Goal: Task Accomplishment & Management: Use online tool/utility

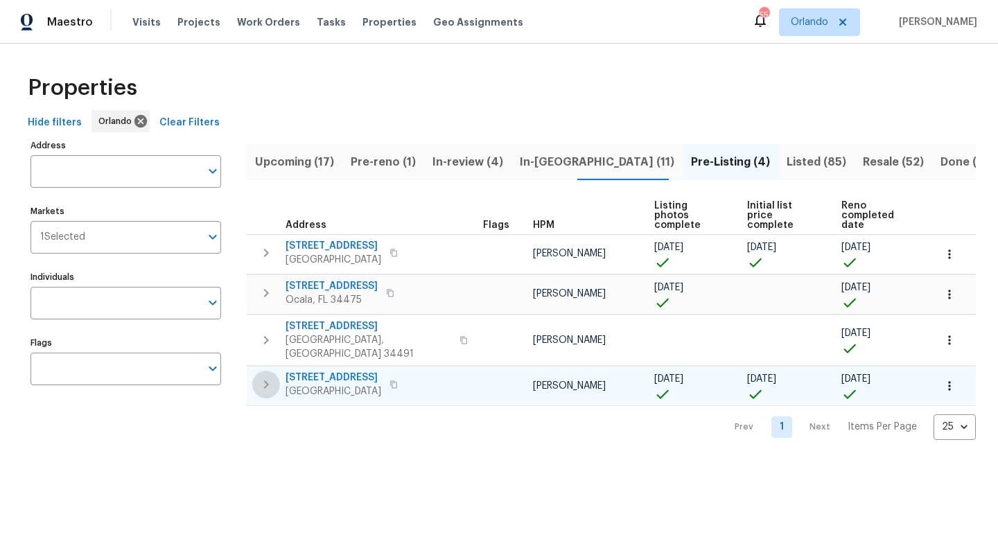
click at [267, 380] on icon "button" at bounding box center [266, 384] width 5 height 8
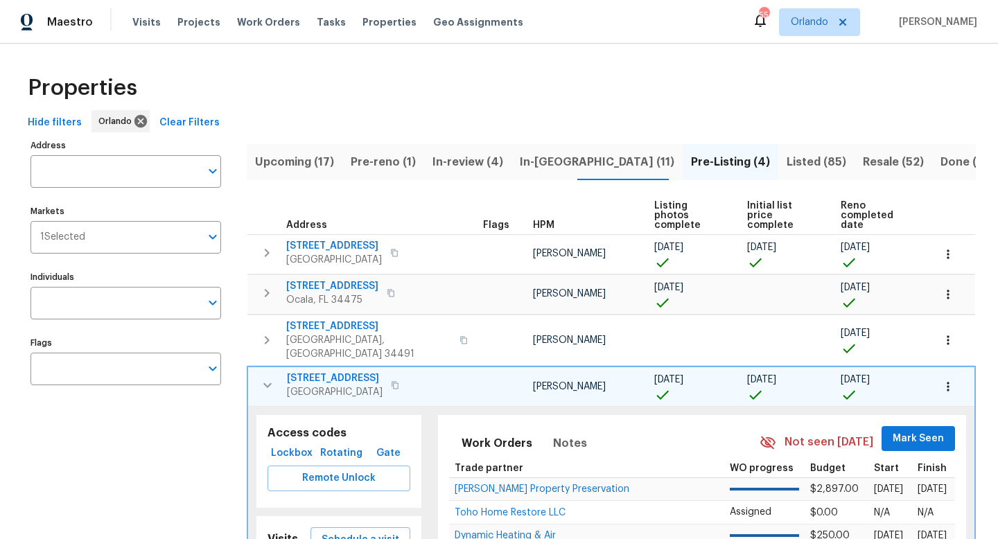
click at [267, 377] on icon "button" at bounding box center [267, 385] width 17 height 17
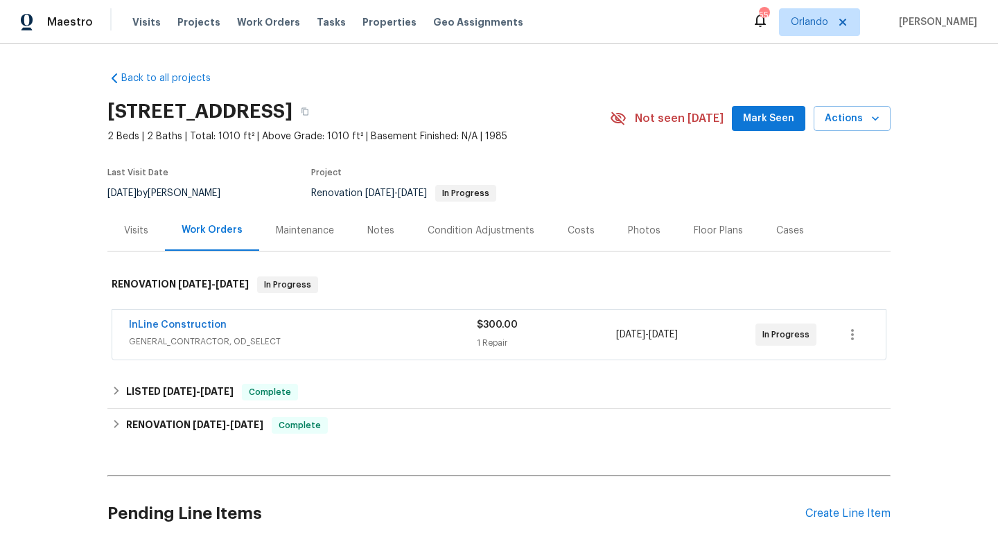
click at [334, 335] on div "InLine Construction" at bounding box center [303, 326] width 348 height 17
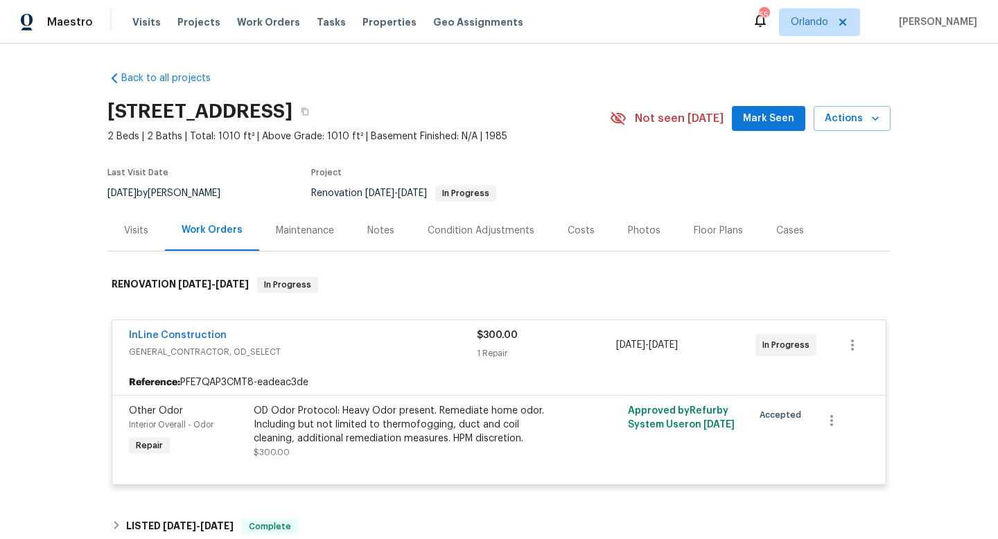
click at [304, 238] on div "Maintenance" at bounding box center [305, 231] width 58 height 14
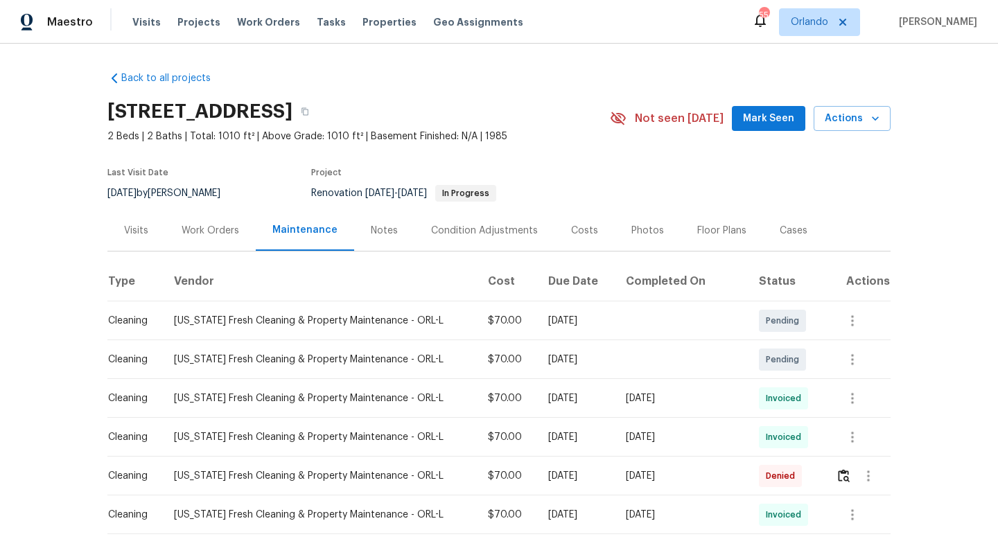
click at [210, 238] on div "Work Orders" at bounding box center [211, 231] width 58 height 14
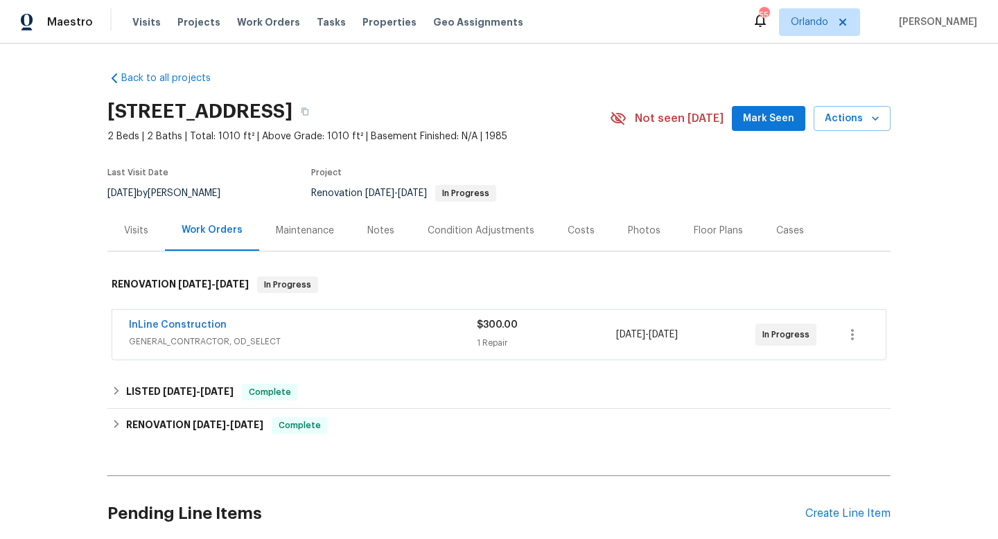
click at [220, 335] on div "InLine Construction" at bounding box center [303, 326] width 348 height 17
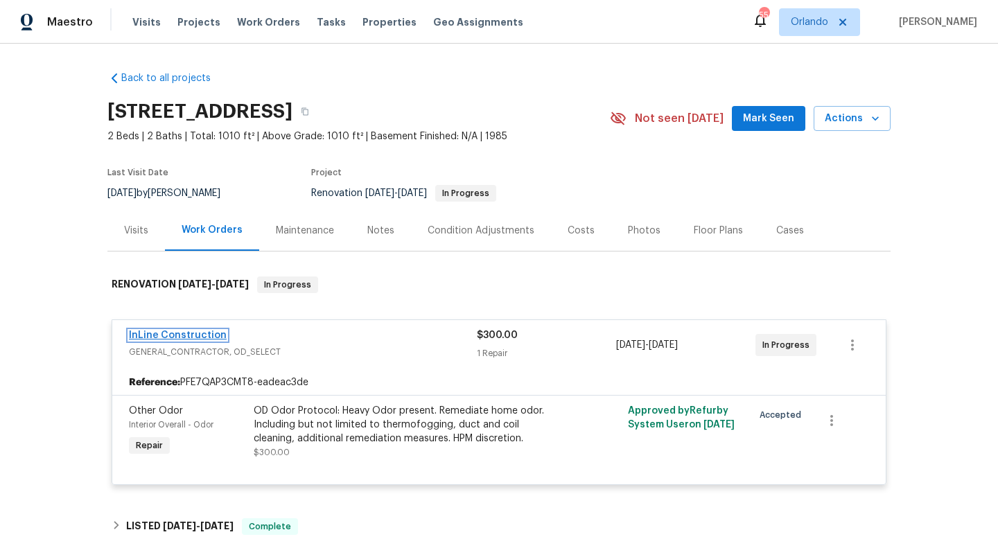
click at [205, 340] on link "InLine Construction" at bounding box center [178, 335] width 98 height 10
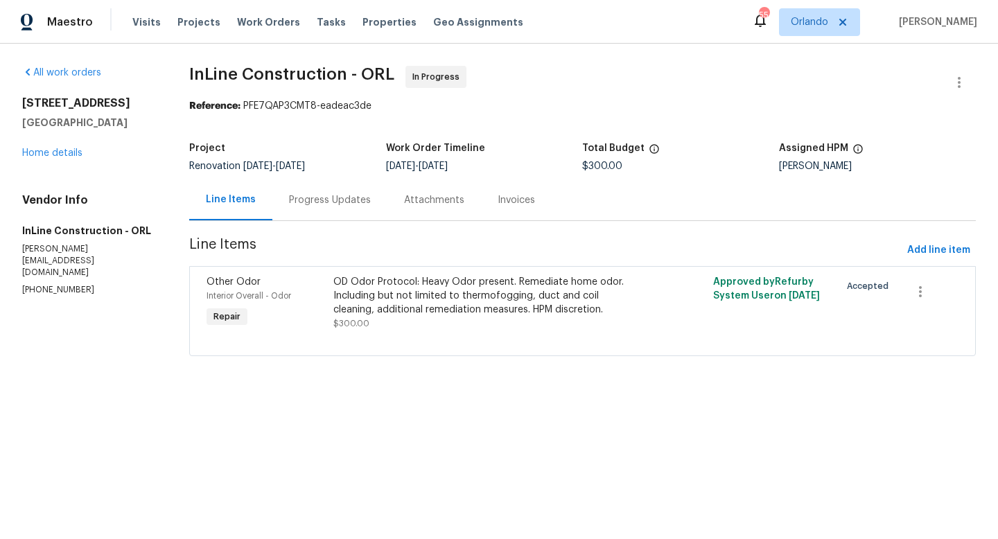
click at [342, 195] on div "Progress Updates" at bounding box center [330, 200] width 82 height 14
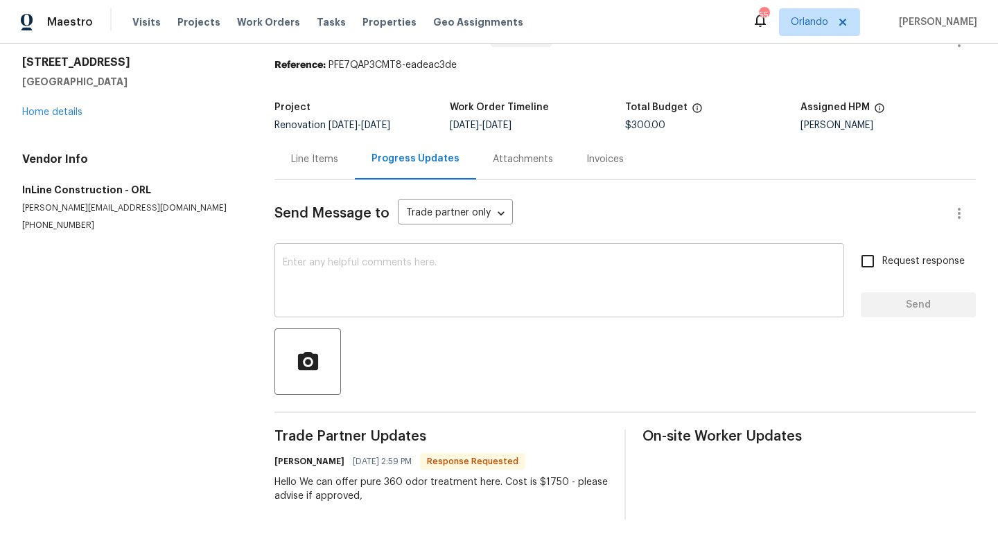
scroll to position [44, 0]
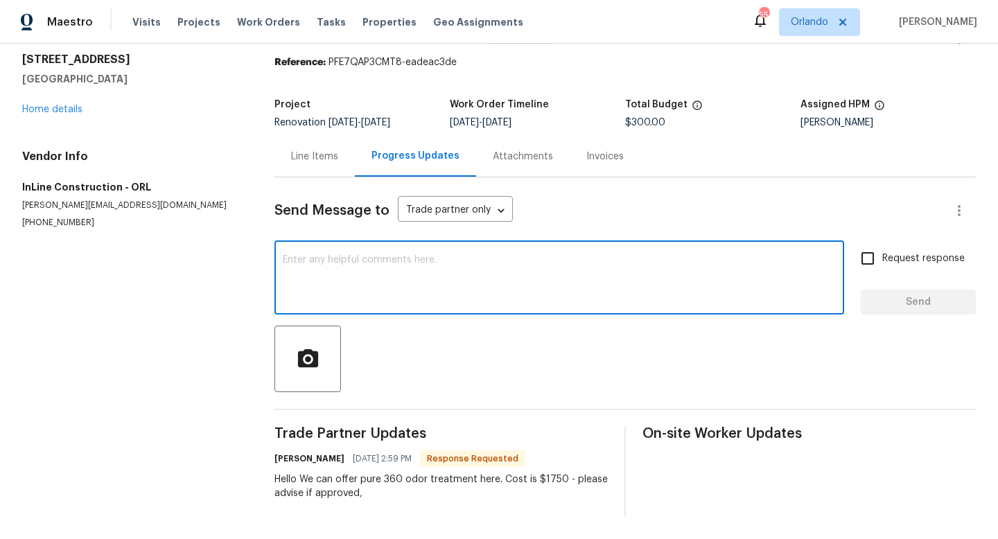
click at [362, 261] on textarea at bounding box center [559, 279] width 553 height 49
type textarea "@[PERSON_NAME] - yes, do it"
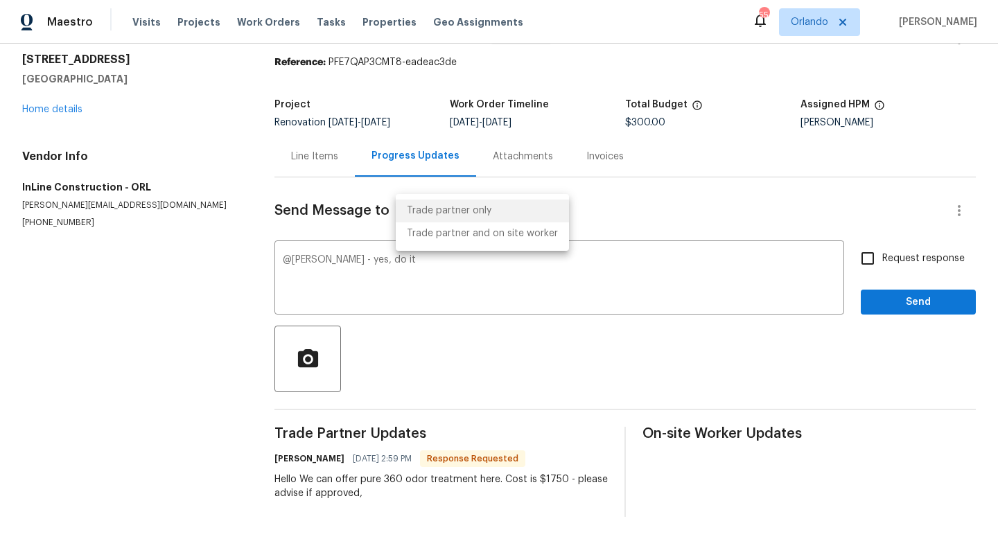
click at [495, 213] on body "Maestro Visits Projects Work Orders Tasks Properties Geo Assignments 55 [PERSON…" at bounding box center [499, 269] width 998 height 539
click at [463, 213] on li "Trade partner only" at bounding box center [482, 211] width 173 height 23
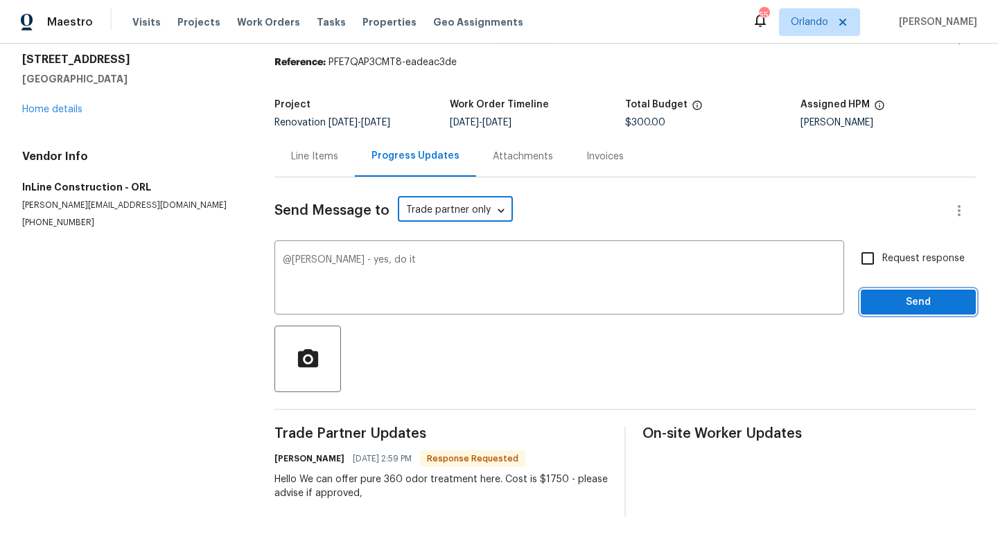
click at [920, 300] on span "Send" at bounding box center [918, 302] width 93 height 17
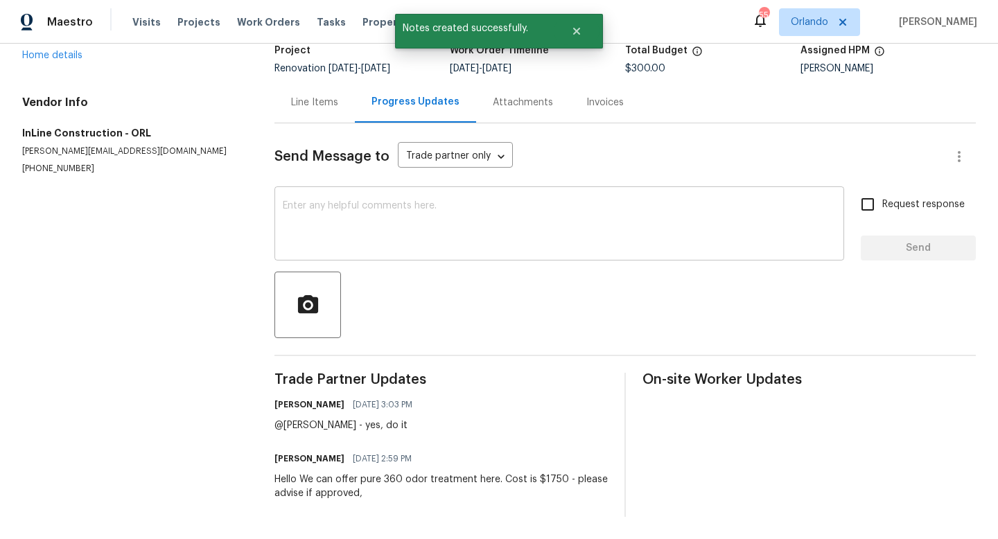
scroll to position [0, 0]
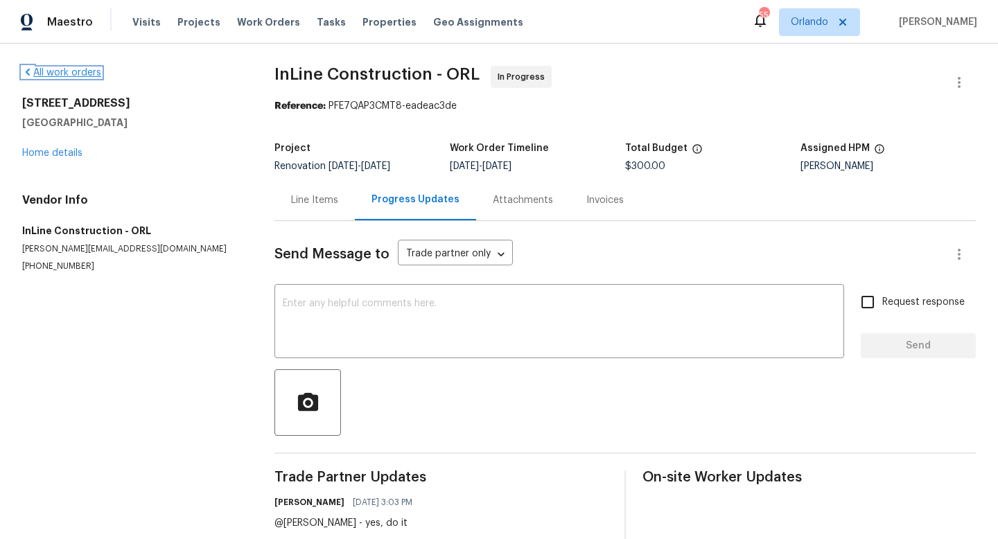
click at [49, 73] on link "All work orders" at bounding box center [61, 73] width 79 height 10
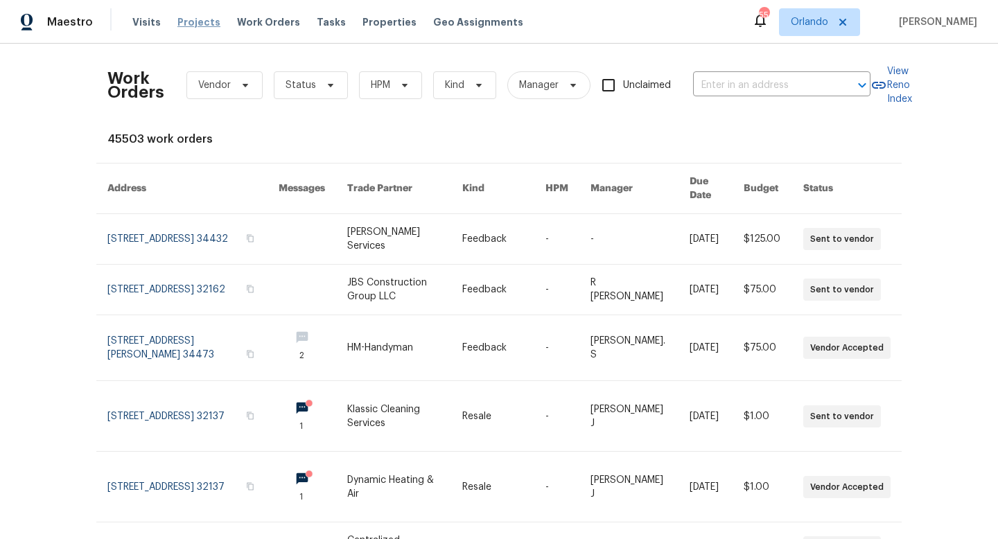
click at [188, 23] on span "Projects" at bounding box center [198, 22] width 43 height 14
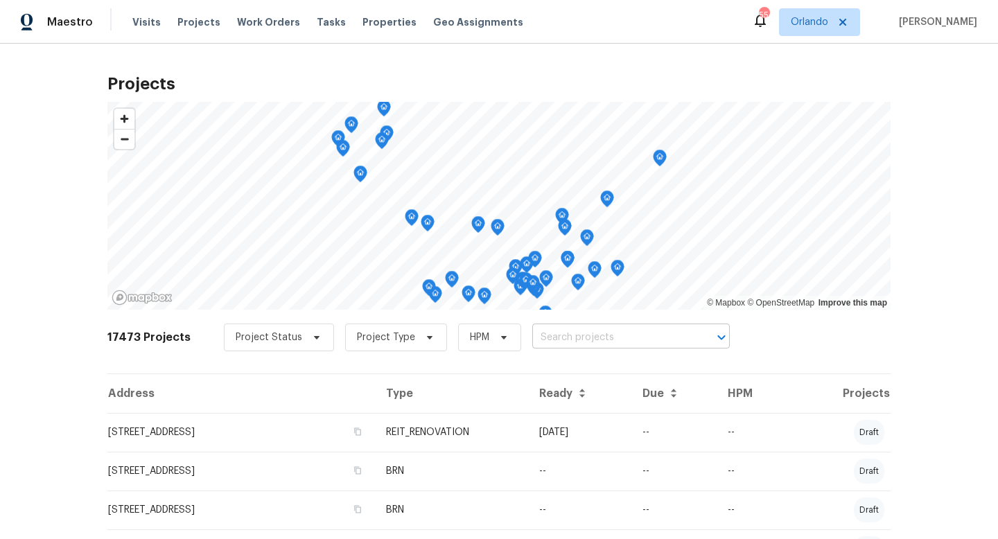
click at [550, 334] on input "text" at bounding box center [611, 337] width 159 height 21
type input "196 riverbend"
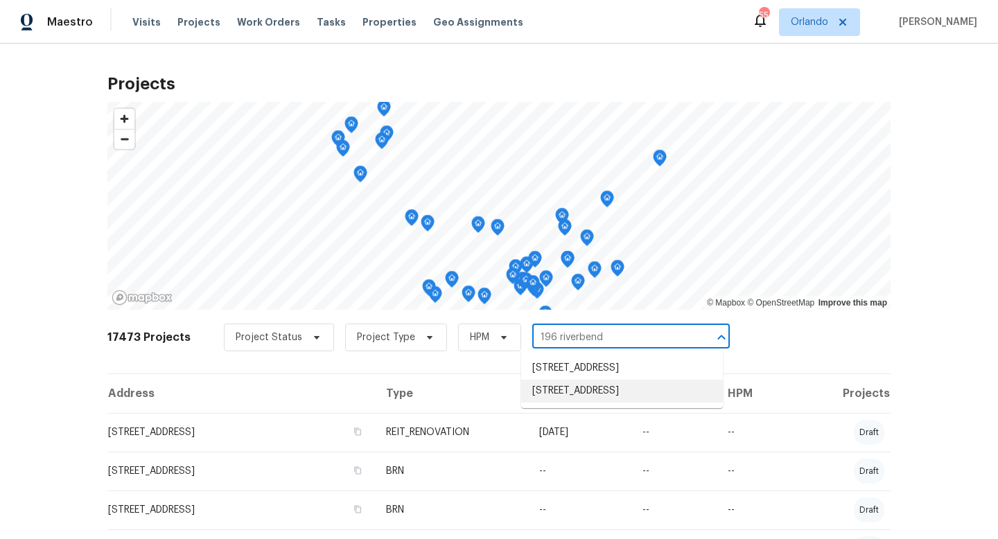
click at [595, 402] on li "[STREET_ADDRESS]" at bounding box center [622, 391] width 202 height 23
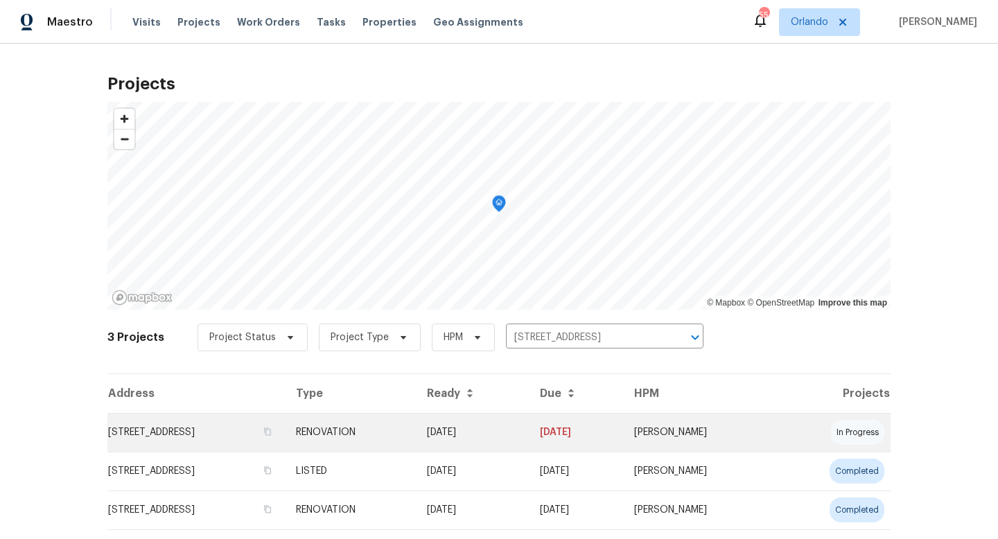
click at [285, 438] on td "[STREET_ADDRESS]" at bounding box center [195, 432] width 177 height 39
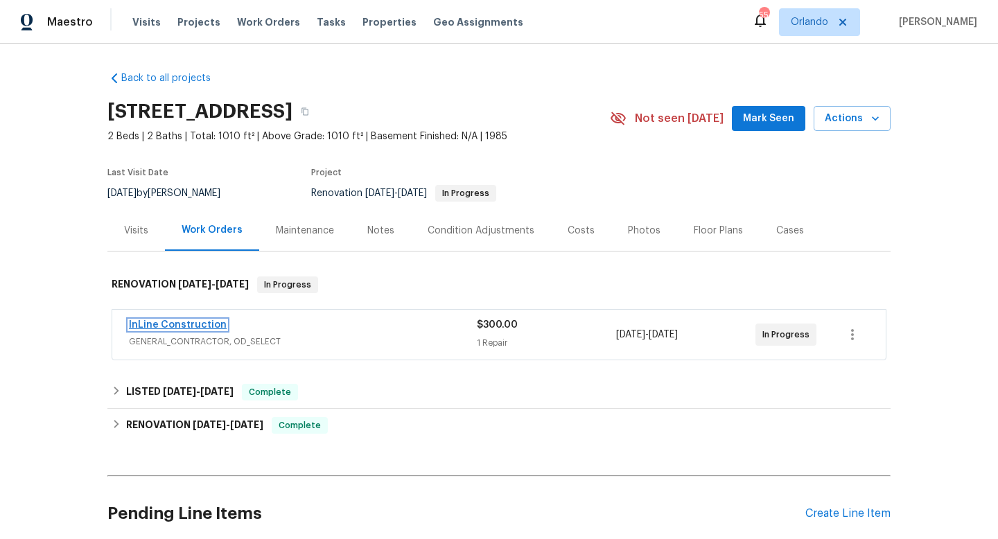
click at [192, 330] on link "InLine Construction" at bounding box center [178, 325] width 98 height 10
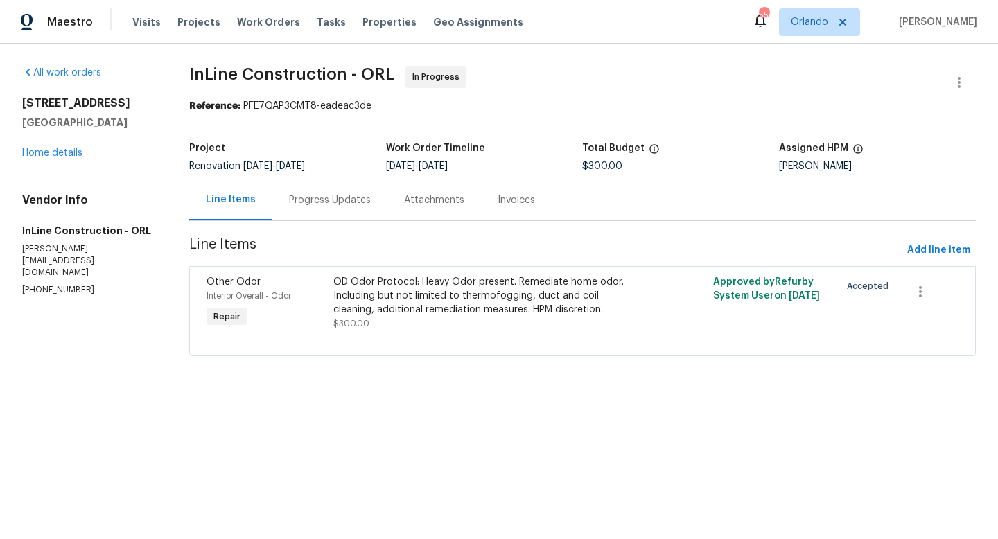
click at [331, 200] on div "Progress Updates" at bounding box center [330, 200] width 82 height 14
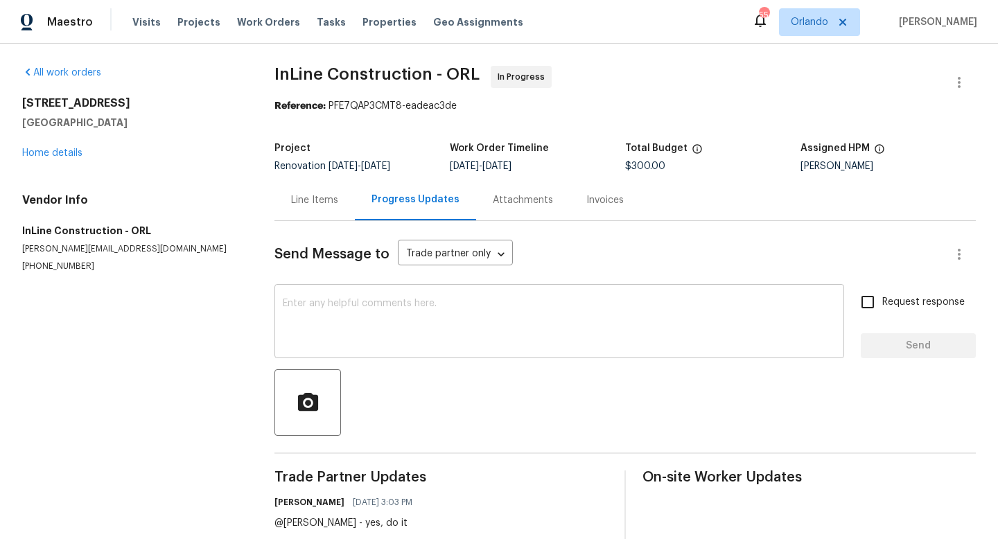
scroll to position [98, 0]
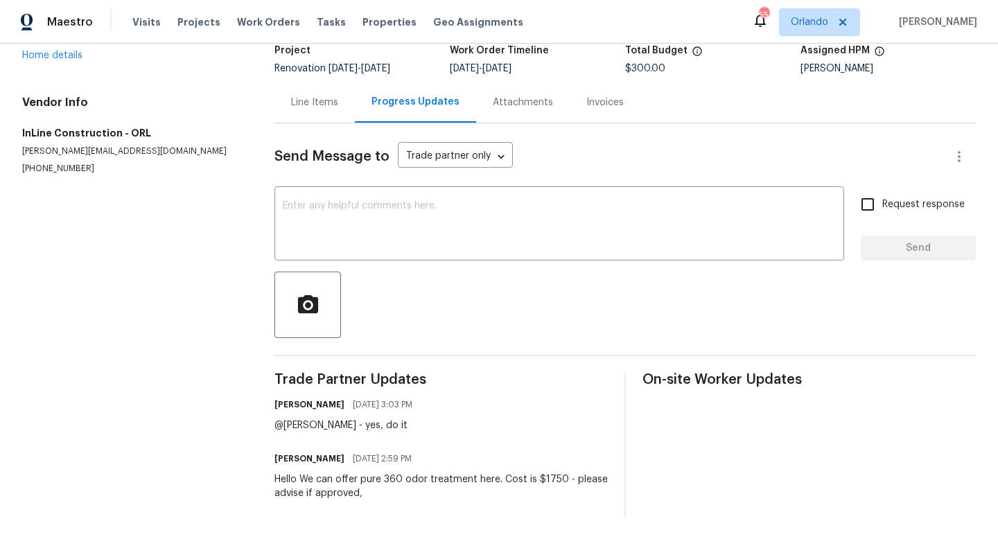
click at [315, 105] on div "Line Items" at bounding box center [314, 103] width 47 height 14
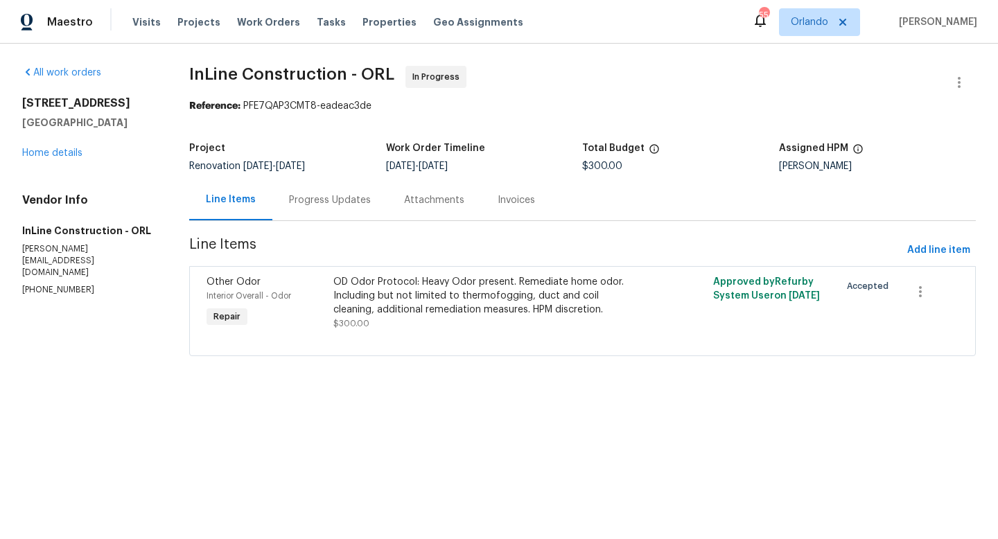
click at [452, 309] on div "OD Odor Protocol: Heavy Odor present. Remediate home odor. Including but not li…" at bounding box center [487, 296] width 308 height 42
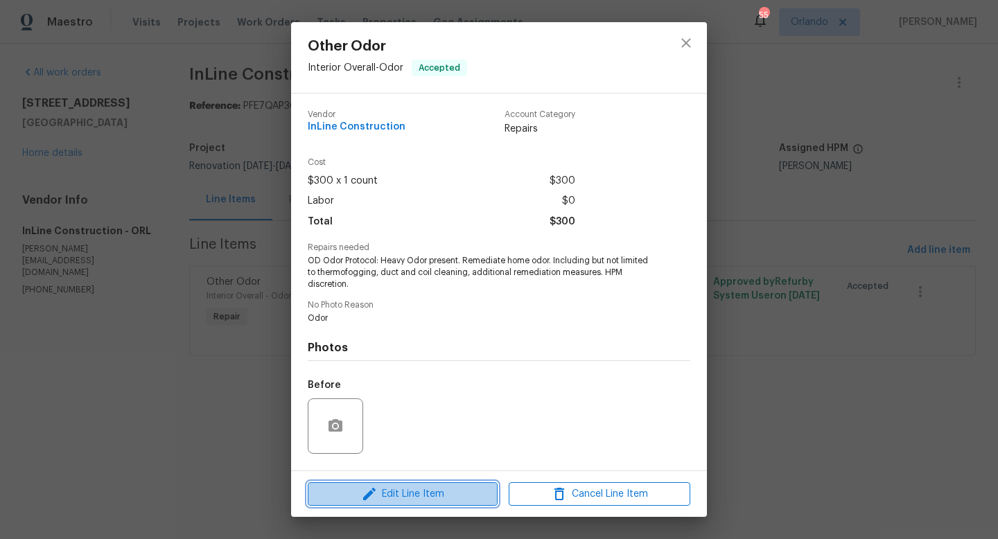
click at [437, 495] on span "Edit Line Item" at bounding box center [403, 494] width 182 height 17
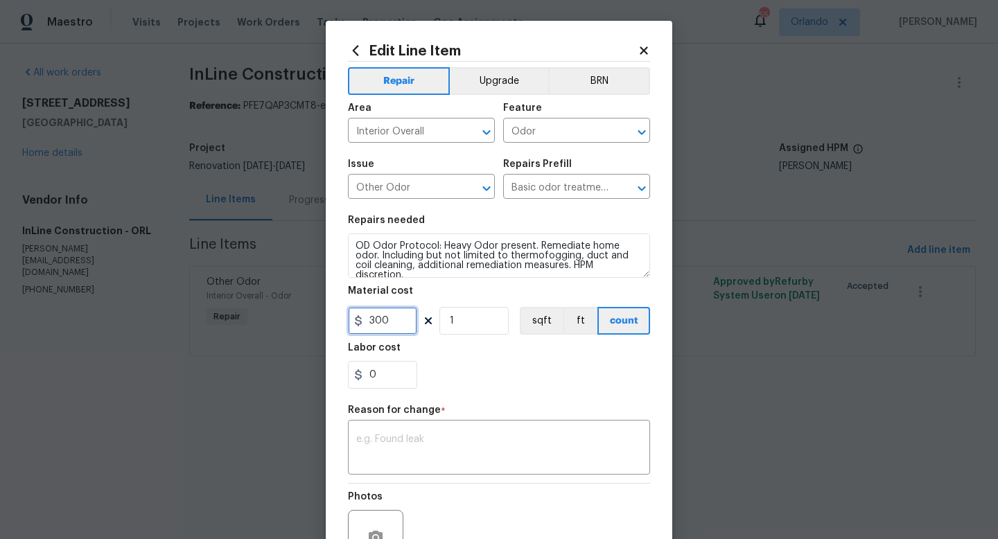
drag, startPoint x: 394, startPoint y: 324, endPoint x: 358, endPoint y: 319, distance: 35.7
click at [358, 319] on div "300" at bounding box center [382, 321] width 69 height 28
type input "1750"
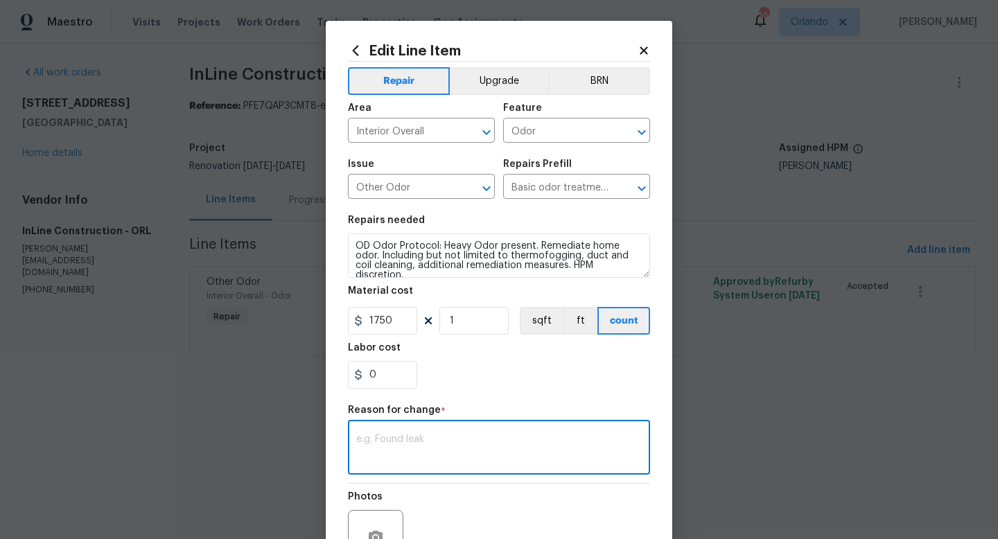
click at [404, 443] on textarea at bounding box center [498, 448] width 285 height 29
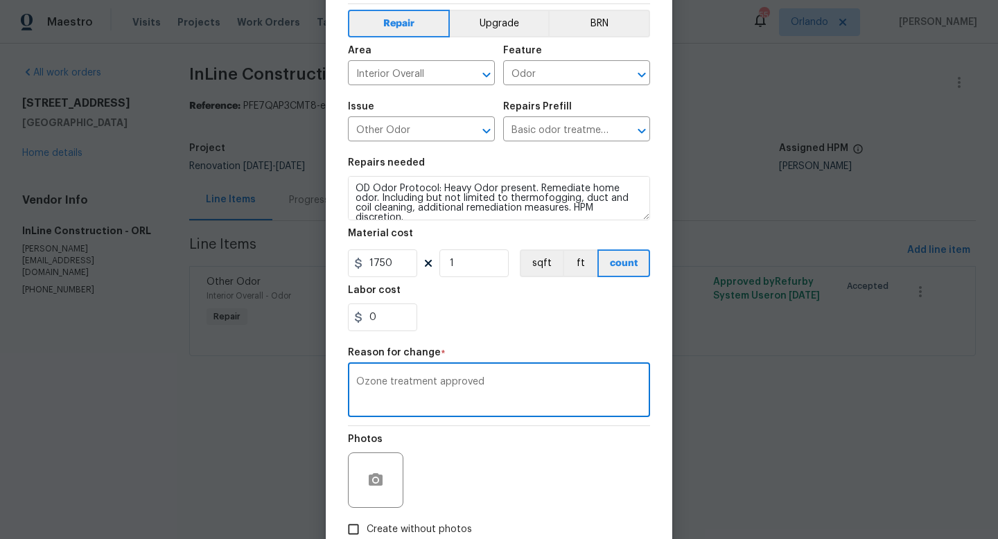
scroll to position [144, 0]
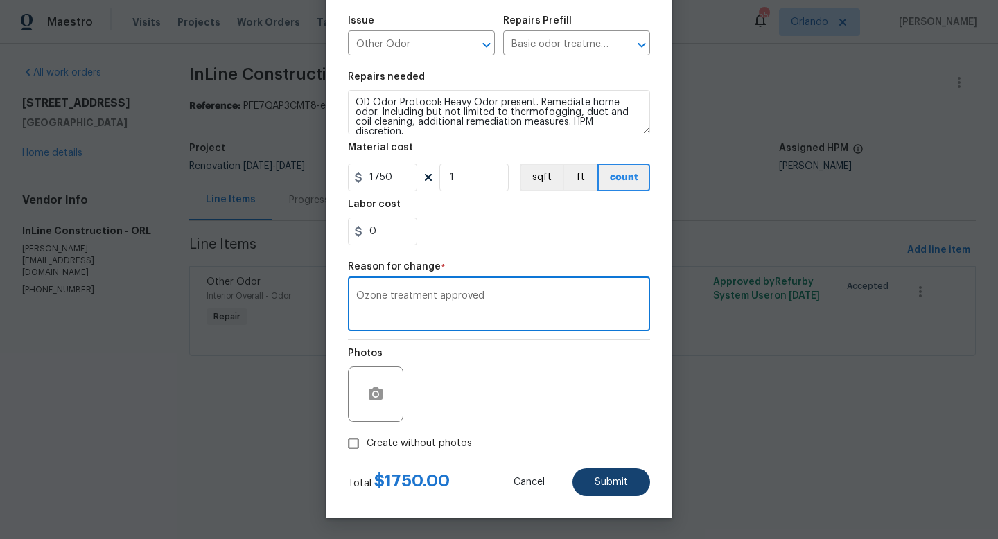
type textarea "Ozone treatment approved"
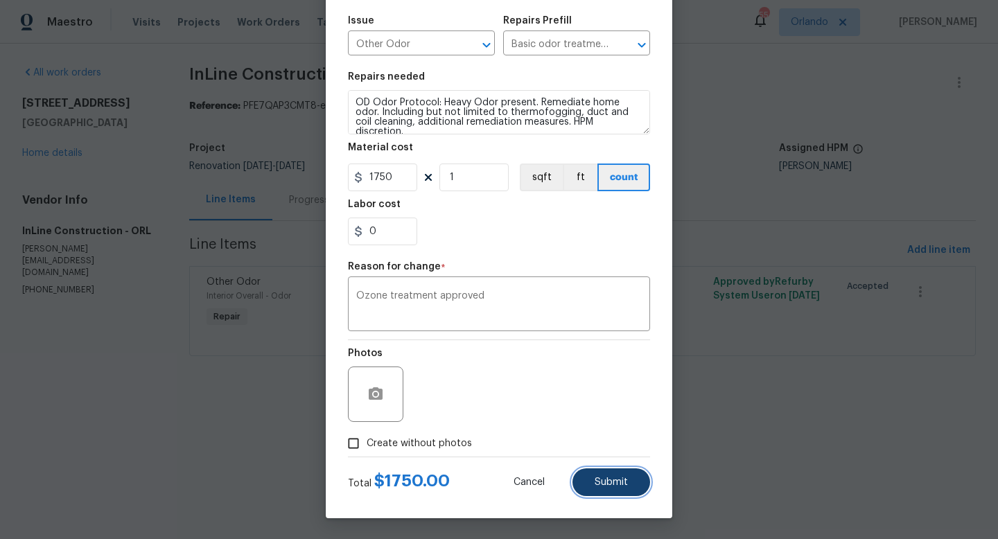
click at [617, 487] on button "Submit" at bounding box center [611, 482] width 78 height 28
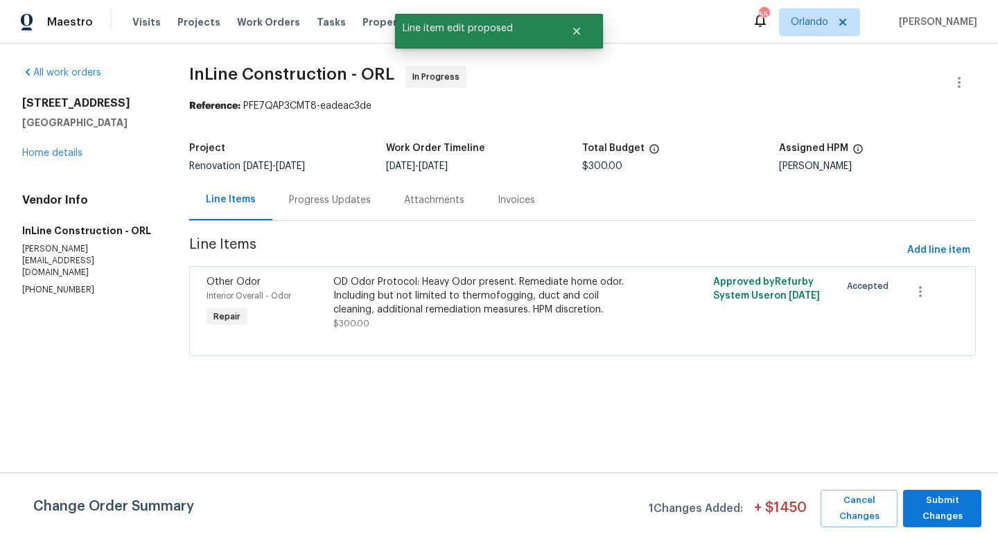
scroll to position [0, 0]
click at [943, 497] on span "Submit Changes" at bounding box center [942, 509] width 64 height 32
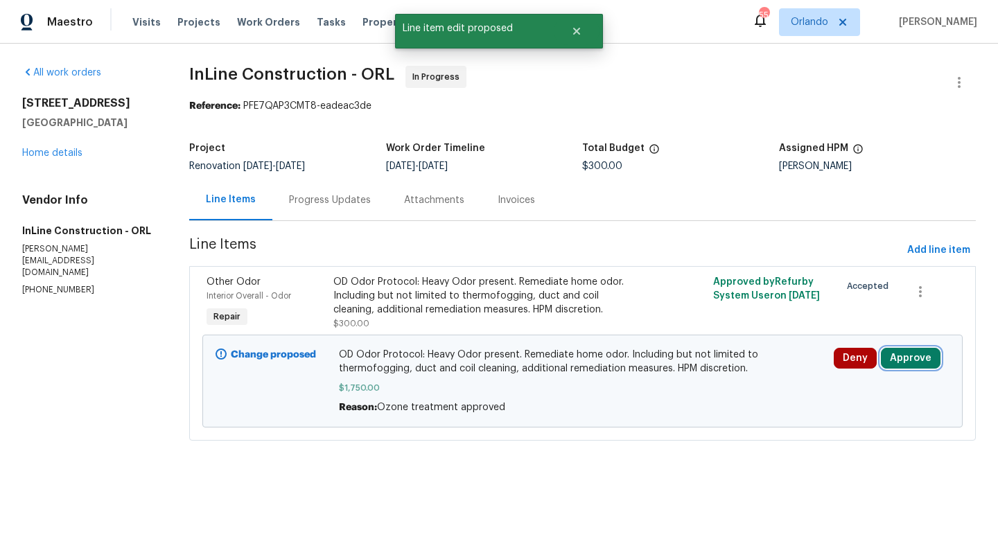
click at [901, 354] on button "Approve" at bounding box center [911, 358] width 60 height 21
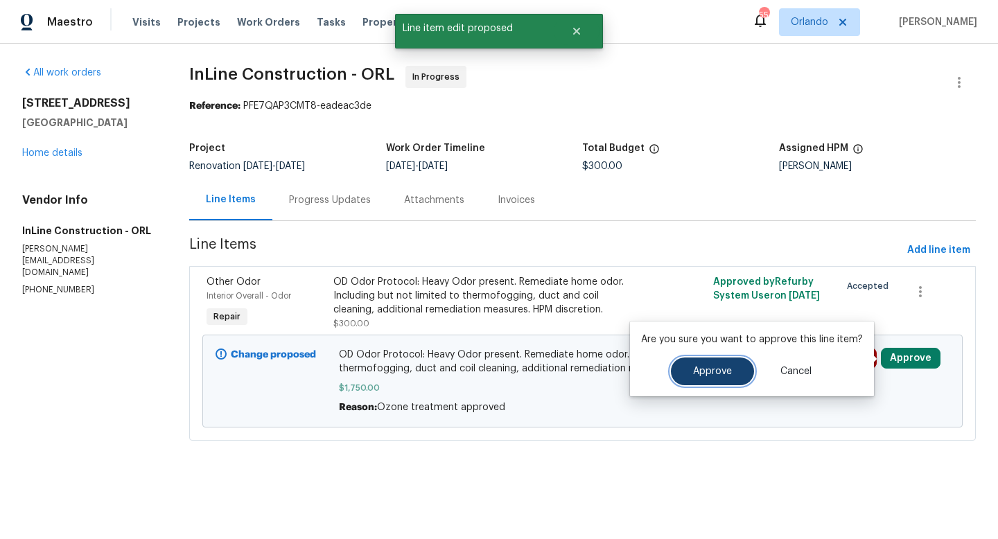
click at [702, 365] on button "Approve" at bounding box center [712, 372] width 83 height 28
